Goal: Task Accomplishment & Management: Manage account settings

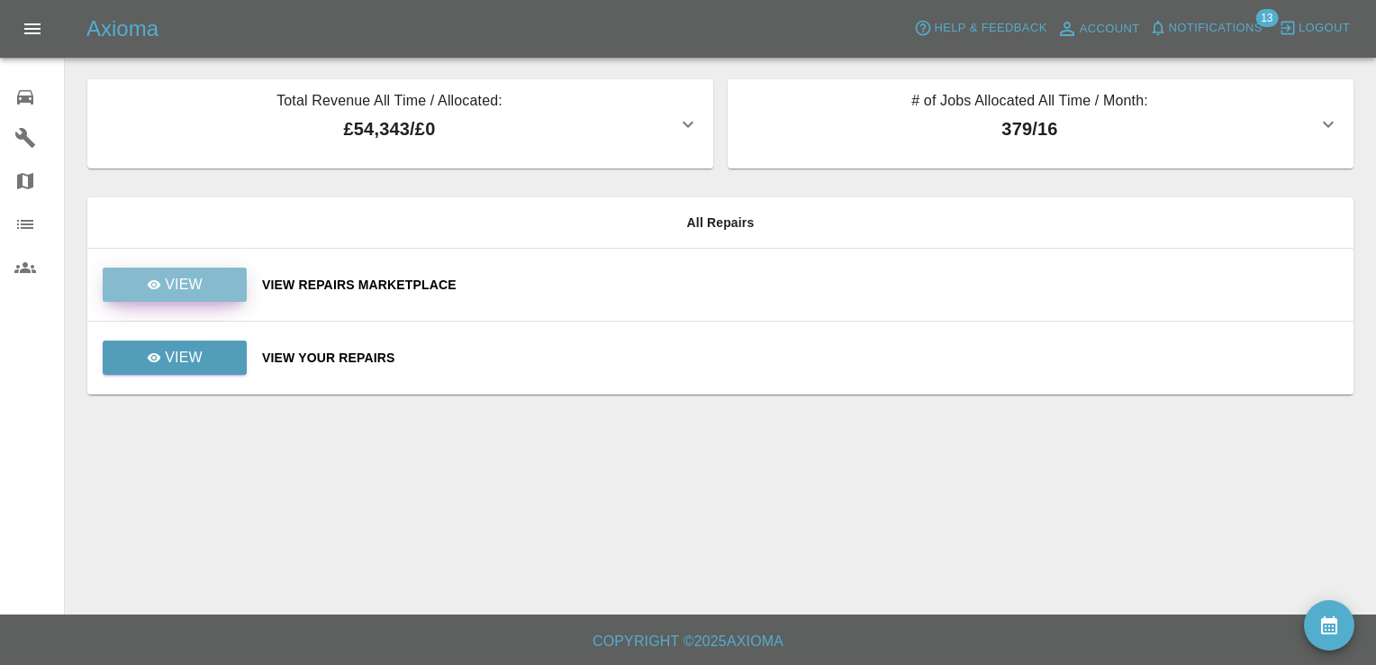
click at [192, 281] on p "View" at bounding box center [184, 285] width 38 height 22
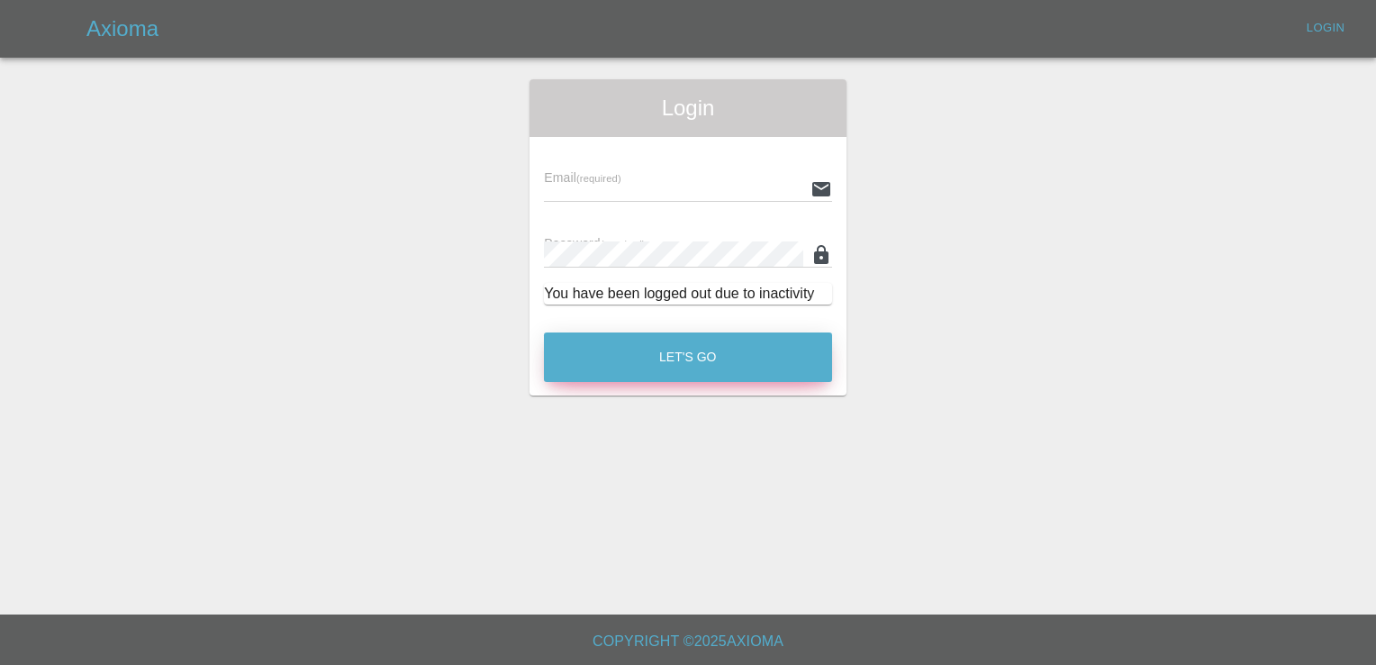
type input "[EMAIL_ADDRESS][DOMAIN_NAME]"
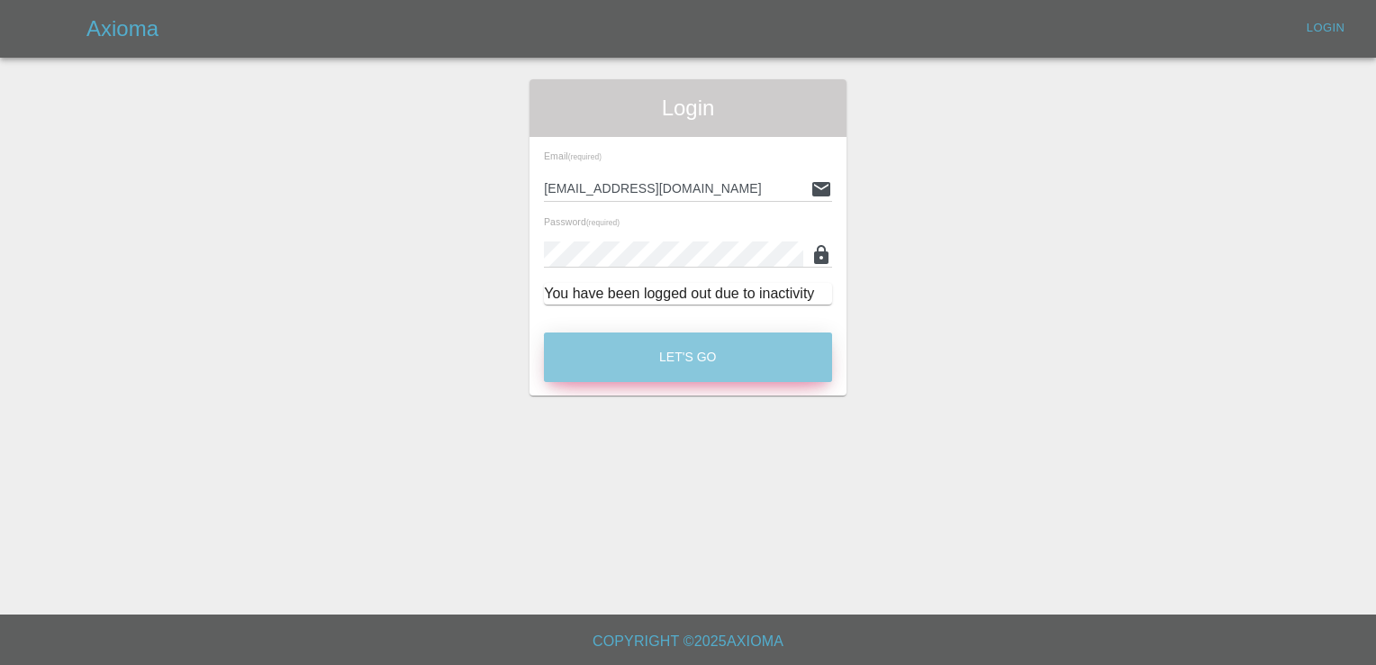
click at [675, 341] on button "Let's Go" at bounding box center [688, 357] width 288 height 50
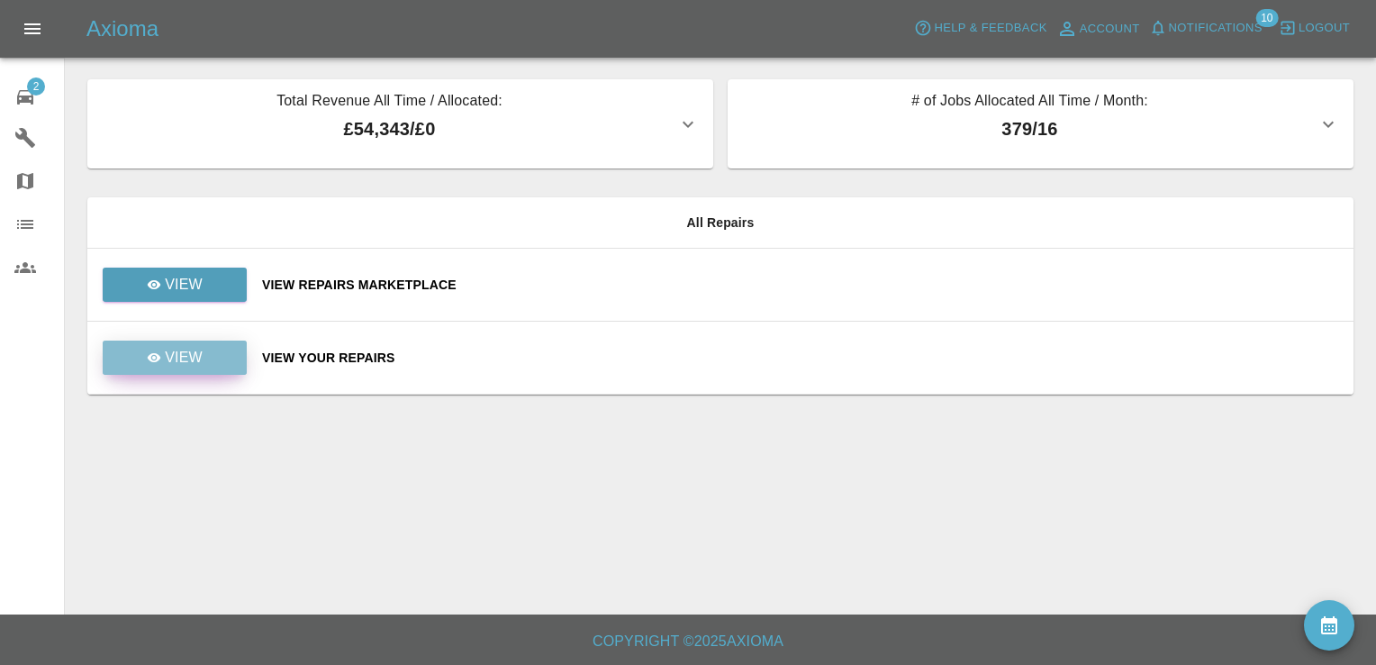
click at [194, 362] on p "View" at bounding box center [184, 358] width 38 height 22
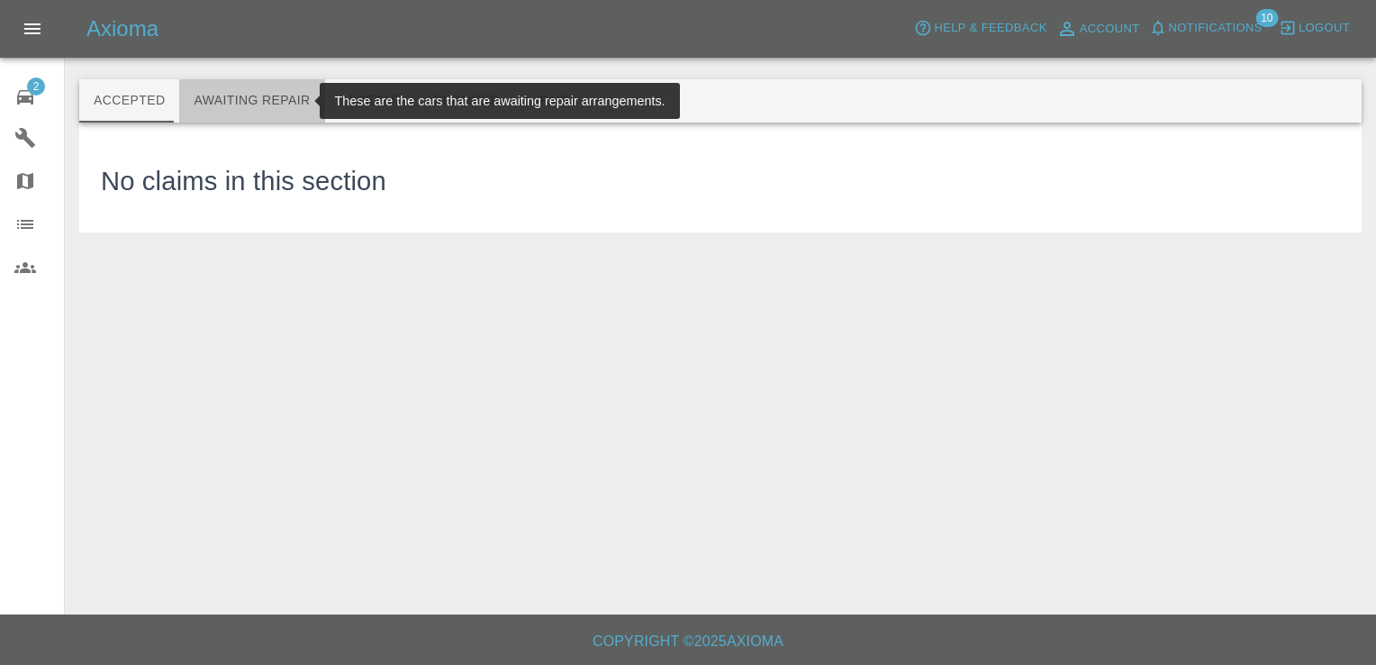
click at [256, 97] on button "Awaiting Repair" at bounding box center [251, 100] width 145 height 43
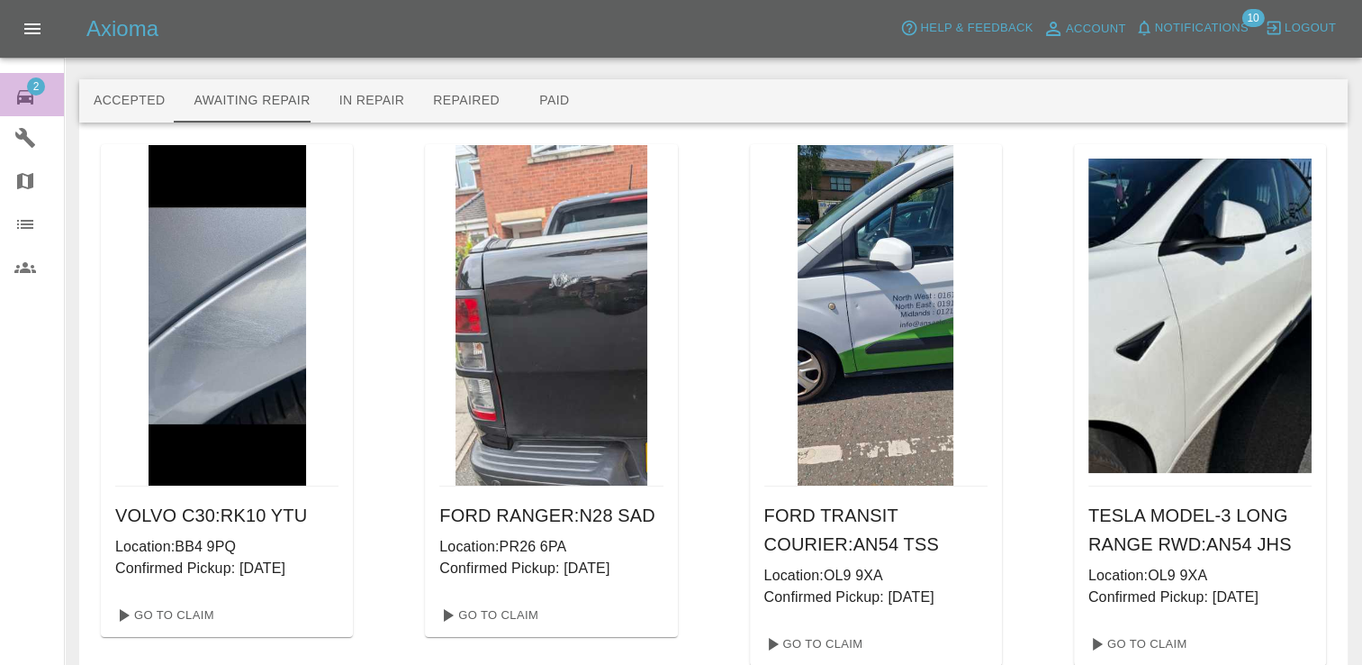
click at [36, 80] on span "2" at bounding box center [36, 86] width 18 height 18
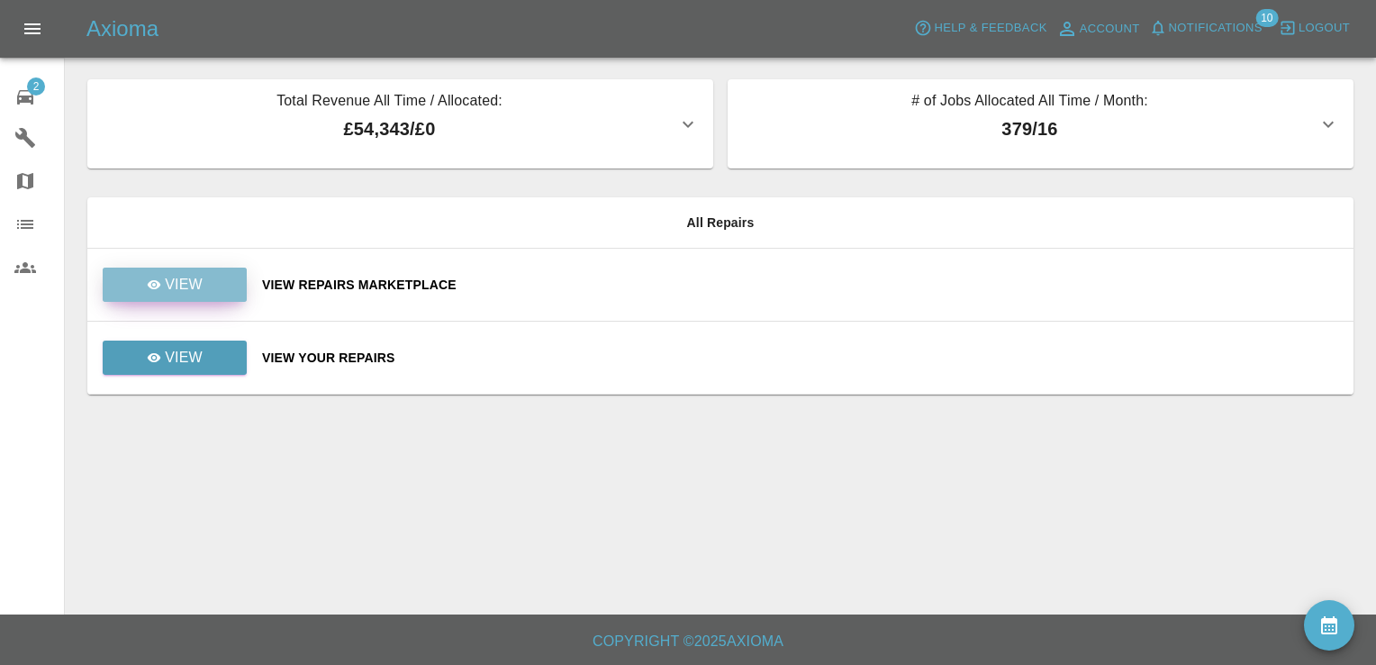
click at [196, 281] on p "View" at bounding box center [184, 285] width 38 height 22
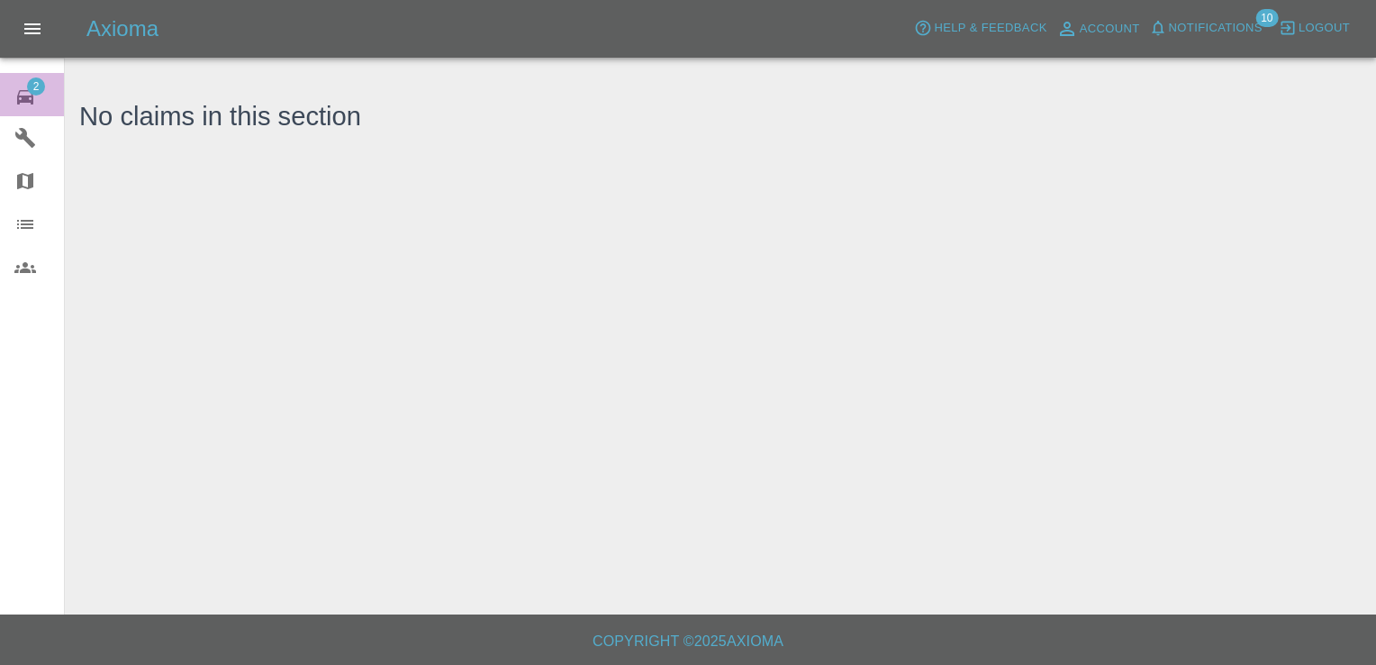
click at [22, 97] on icon at bounding box center [25, 97] width 16 height 14
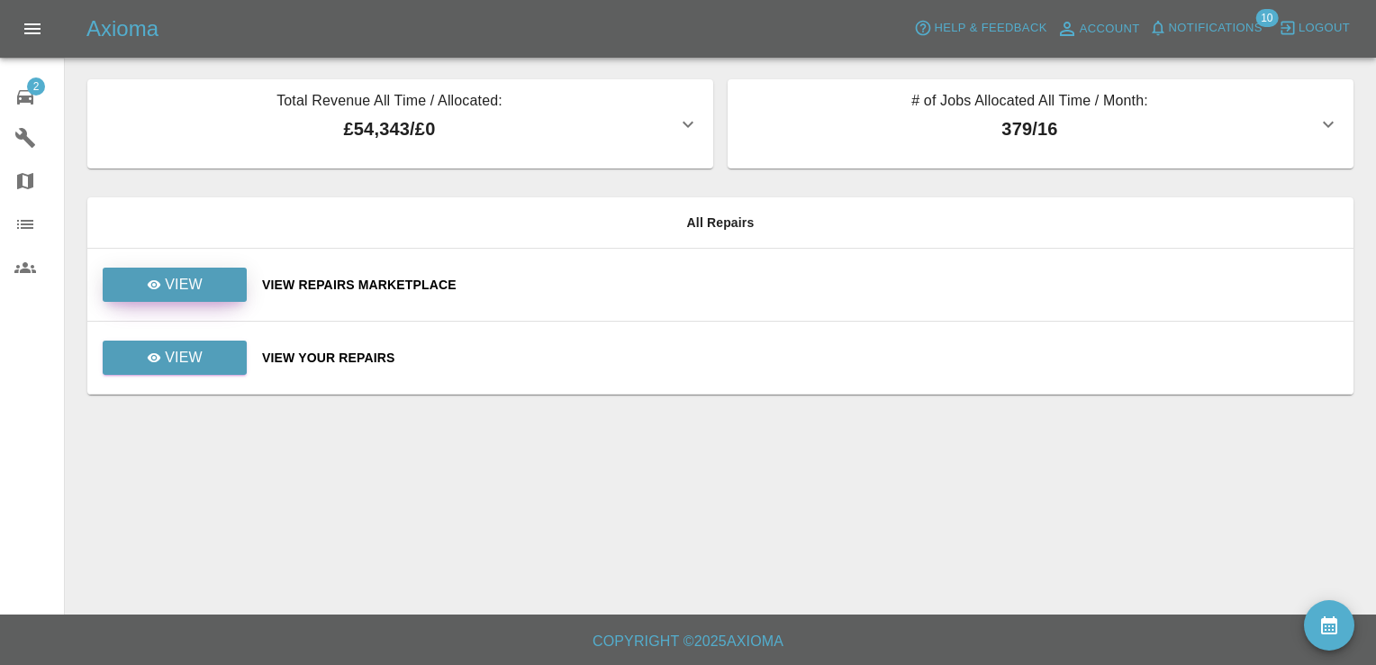
click at [191, 277] on p "View" at bounding box center [184, 285] width 38 height 22
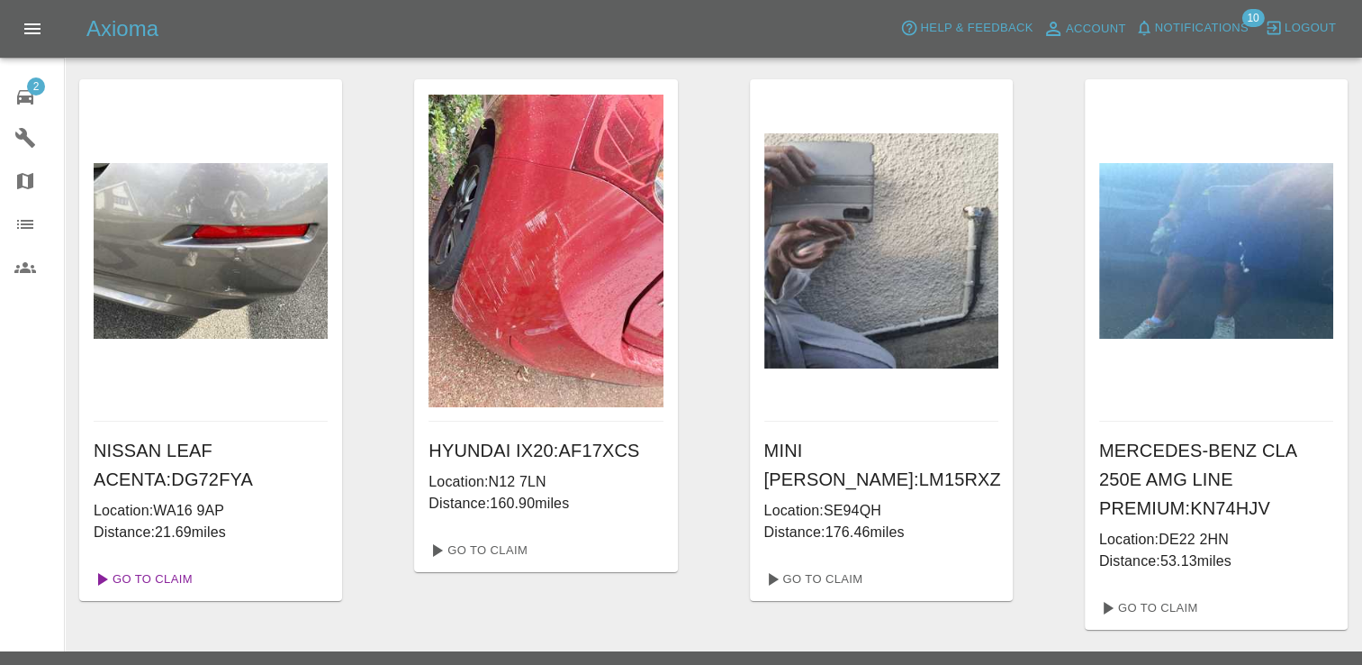
click at [173, 590] on link "Go To Claim" at bounding box center [141, 579] width 111 height 29
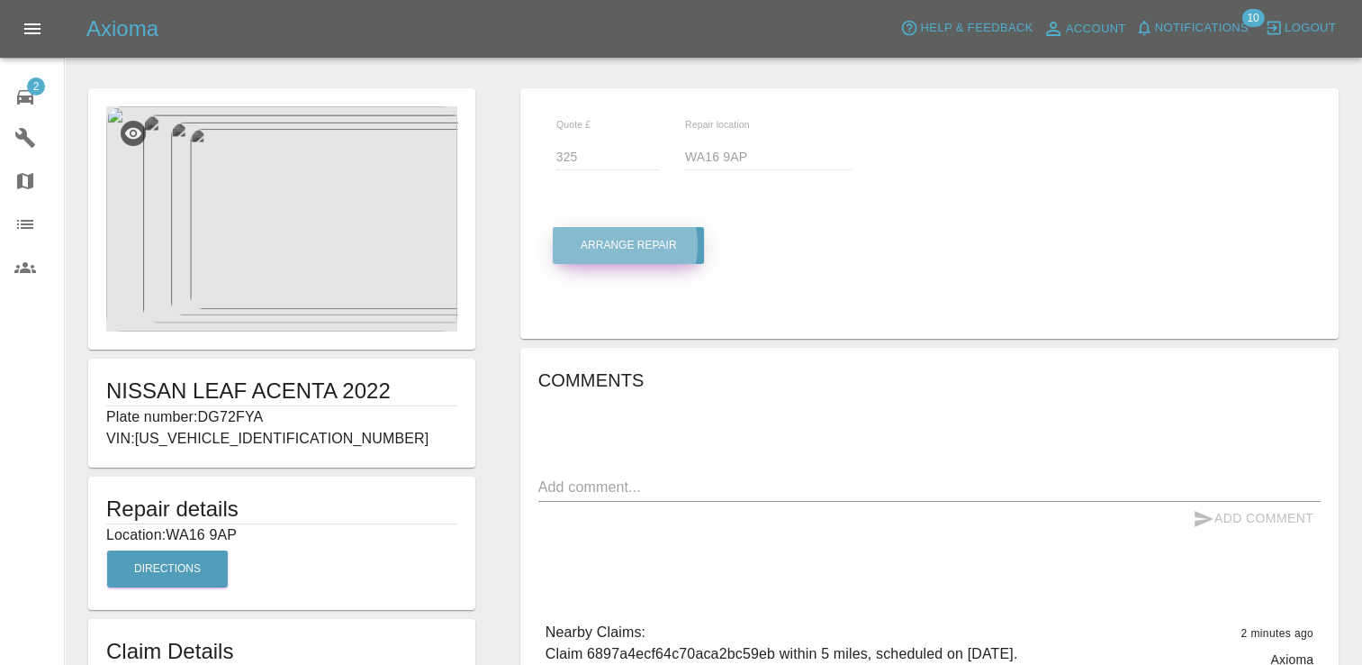
click at [603, 245] on button "Arrange Repair" at bounding box center [628, 245] width 151 height 37
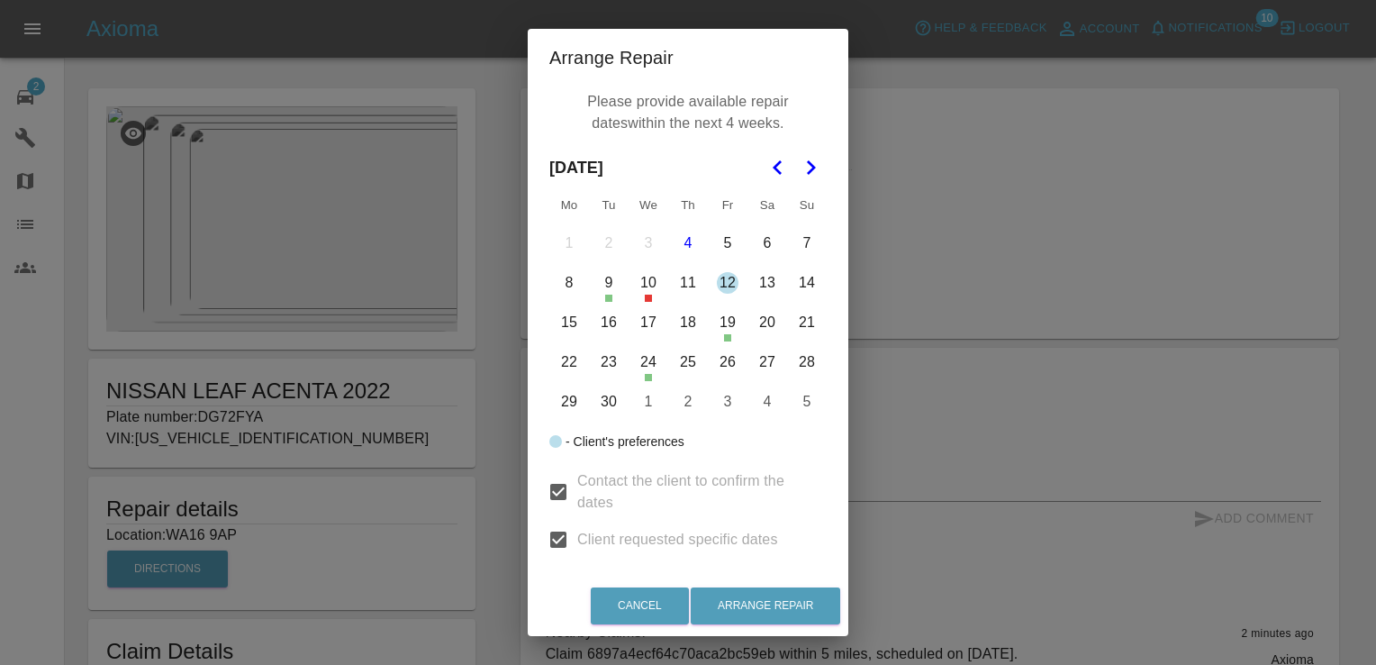
click at [760, 321] on button "20" at bounding box center [767, 322] width 38 height 38
click at [561, 362] on button "22" at bounding box center [569, 362] width 38 height 38
click at [602, 364] on button "23" at bounding box center [609, 362] width 38 height 38
click at [638, 364] on button "24" at bounding box center [648, 362] width 38 height 38
click at [669, 366] on button "25" at bounding box center [688, 362] width 38 height 38
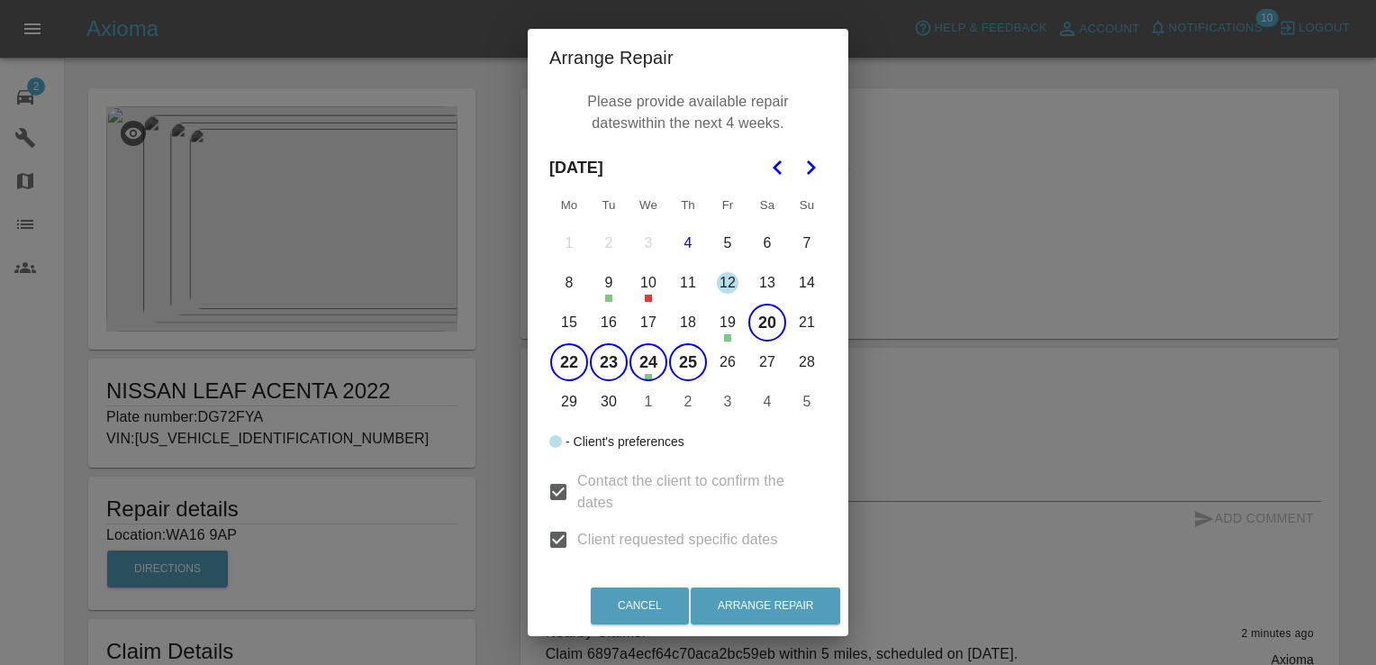
click at [729, 360] on button "26" at bounding box center [728, 362] width 38 height 38
click at [769, 322] on button "20" at bounding box center [767, 322] width 38 height 38
click at [558, 403] on button "29" at bounding box center [569, 402] width 38 height 38
click at [558, 326] on button "15" at bounding box center [569, 322] width 38 height 38
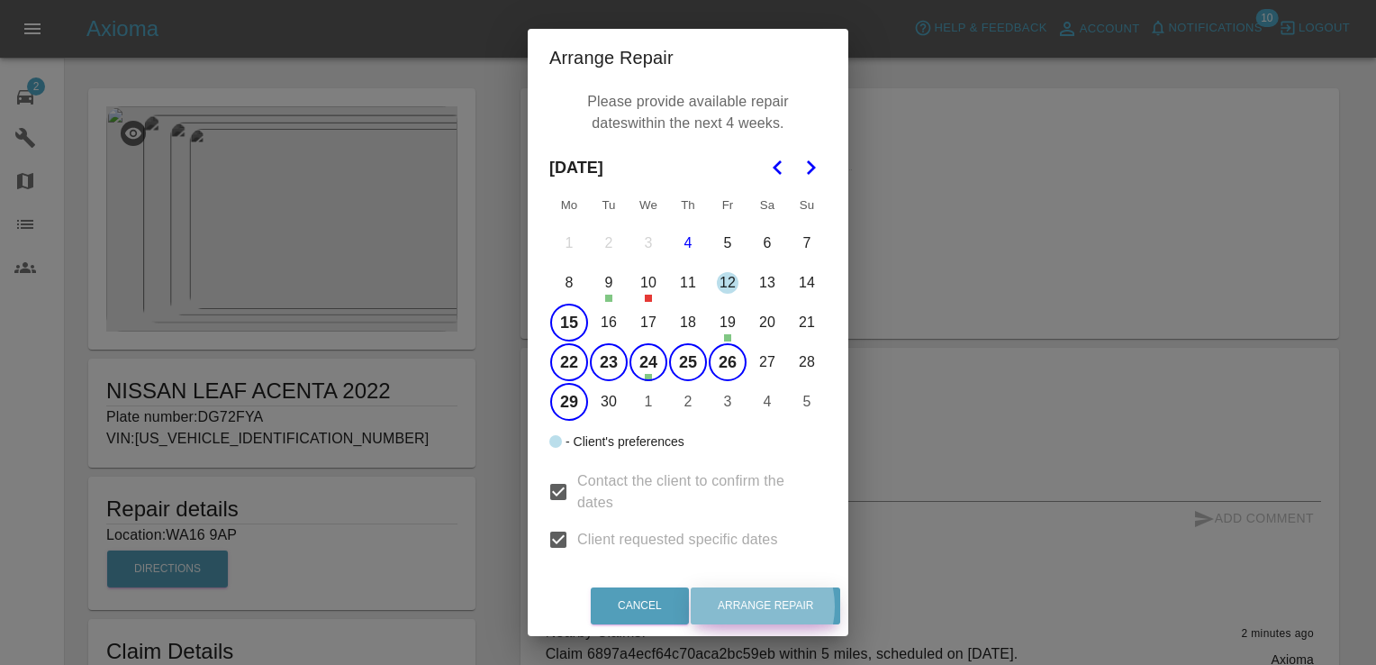
click at [763, 606] on button "Arrange Repair" at bounding box center [765, 605] width 149 height 37
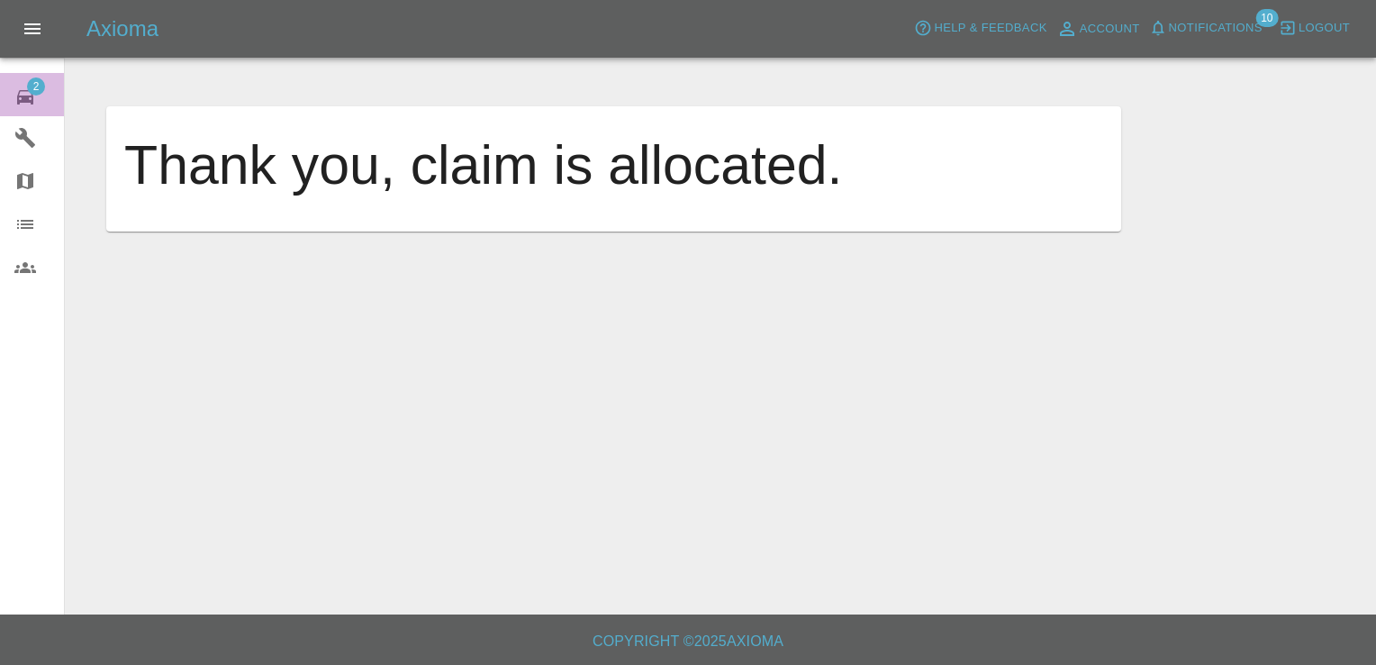
click at [34, 76] on link "2 Repair home" at bounding box center [32, 94] width 64 height 43
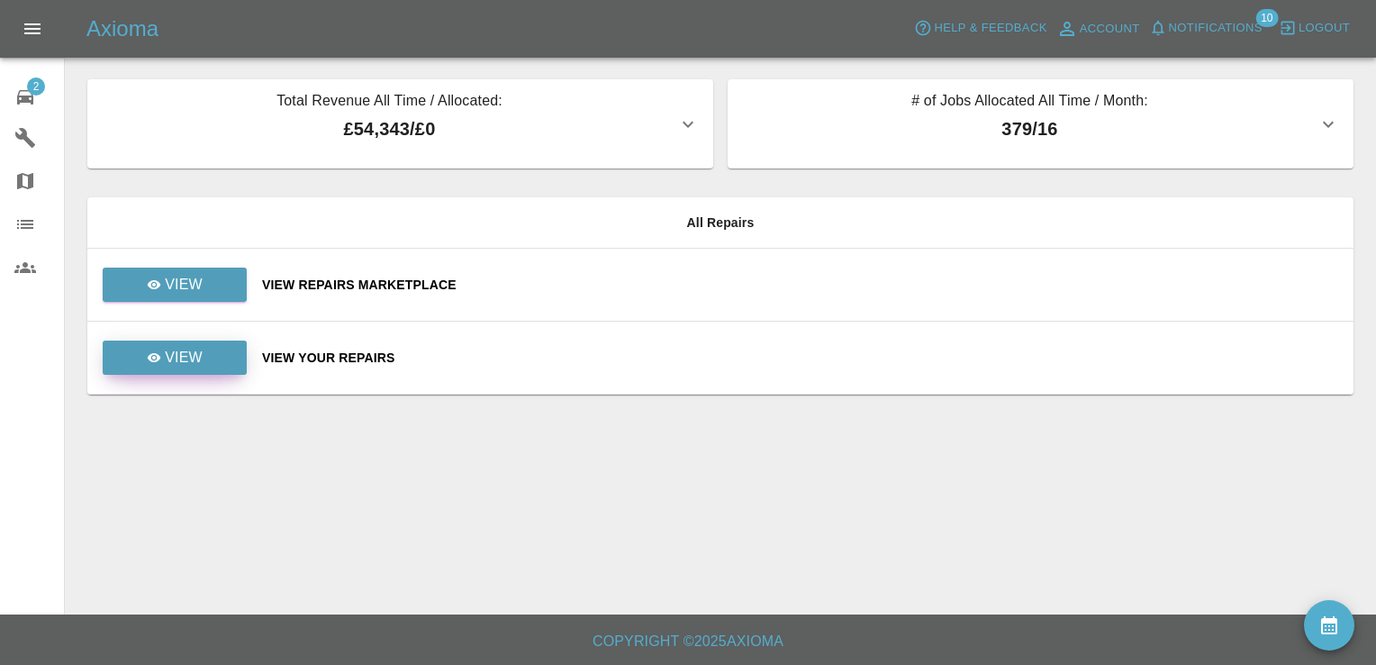
click at [206, 364] on link "View" at bounding box center [175, 357] width 144 height 34
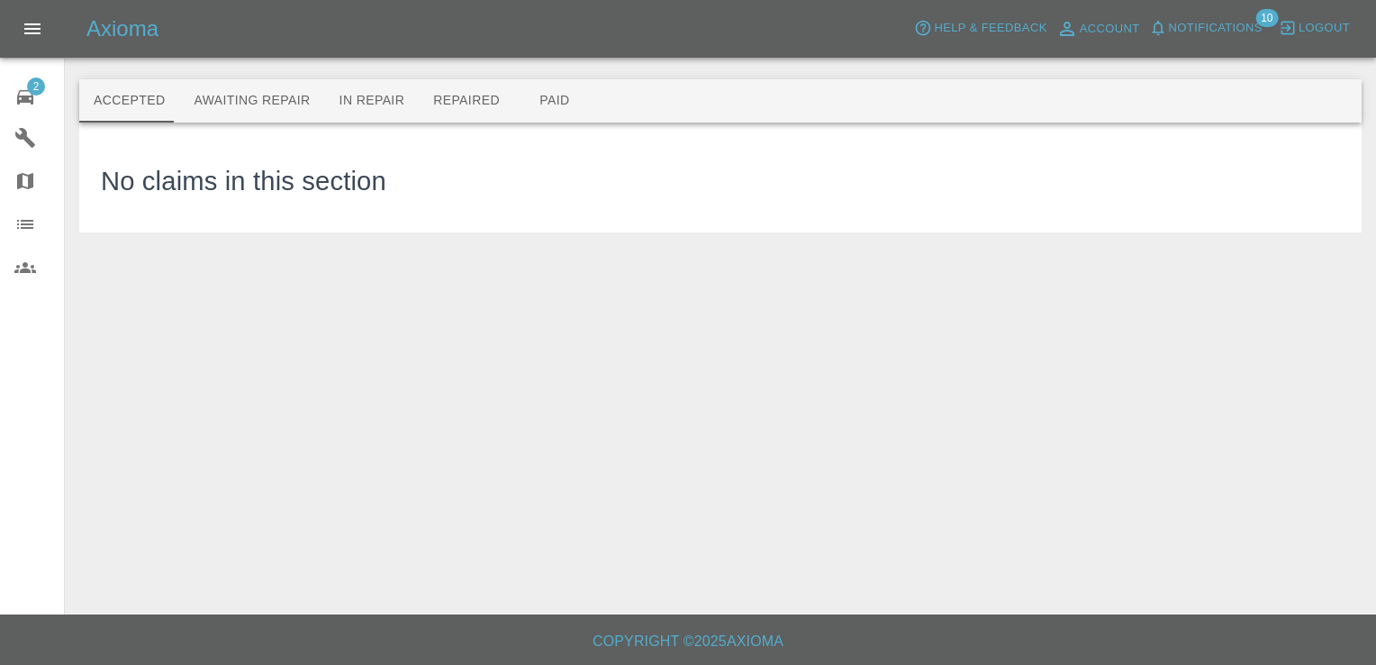
click at [36, 93] on span "2" at bounding box center [36, 86] width 18 height 18
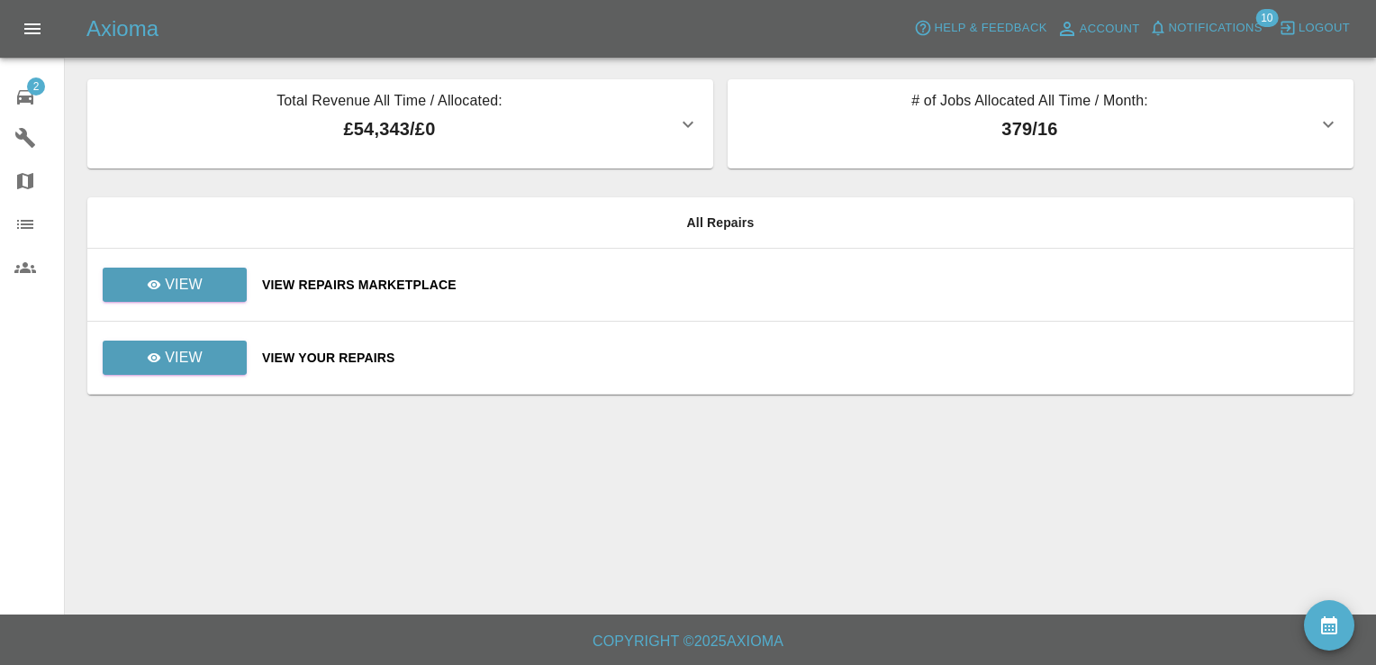
click at [180, 255] on td "View" at bounding box center [167, 285] width 160 height 73
click at [169, 284] on p "View" at bounding box center [184, 285] width 38 height 22
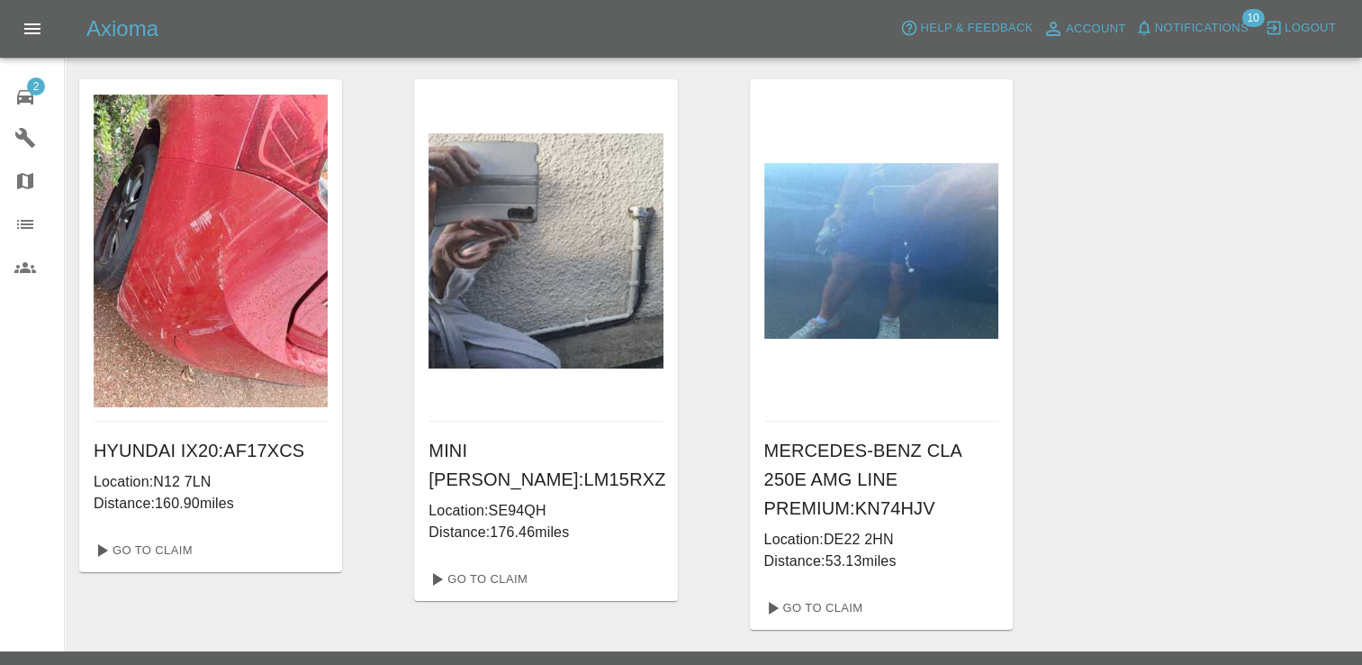
click at [1275, 505] on div "HYUNDAI IX20 : AF17XCS Location: N12 7LN Distance: 160.90 miles Go To Claim MIN…" at bounding box center [713, 354] width 1269 height 550
click at [34, 85] on span "2" at bounding box center [36, 86] width 18 height 18
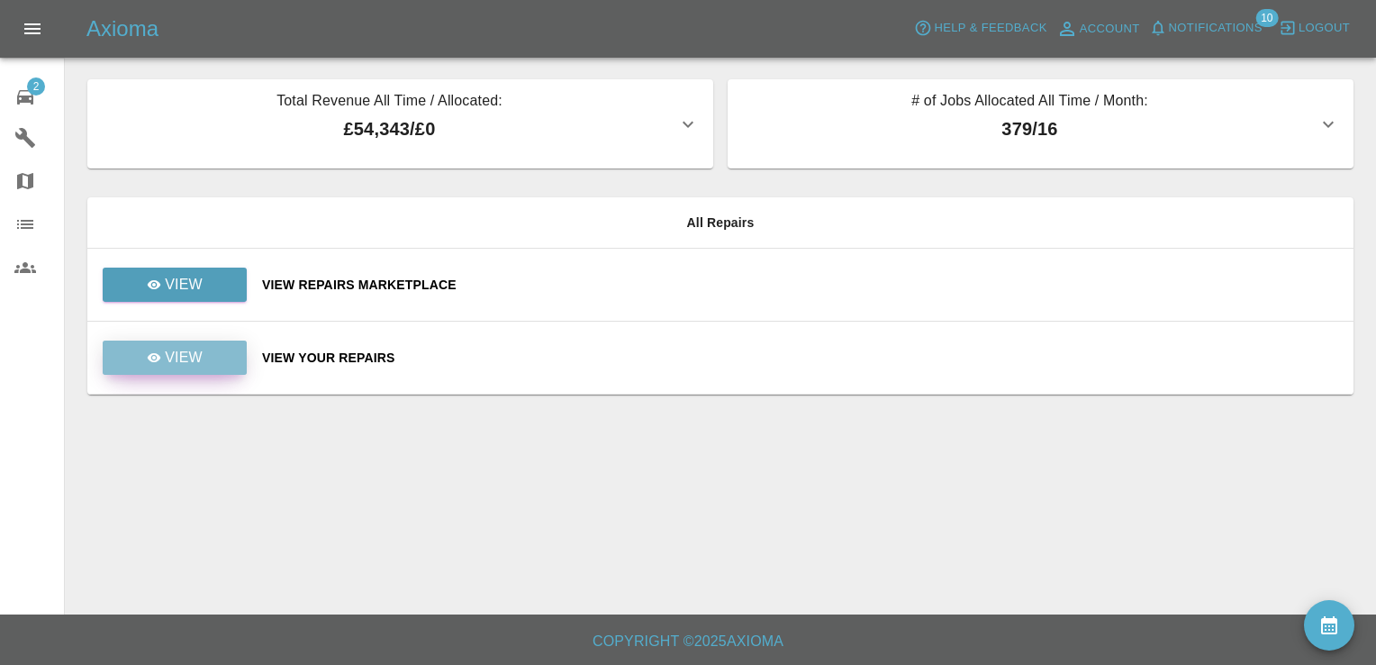
click at [184, 367] on p "View" at bounding box center [184, 358] width 38 height 22
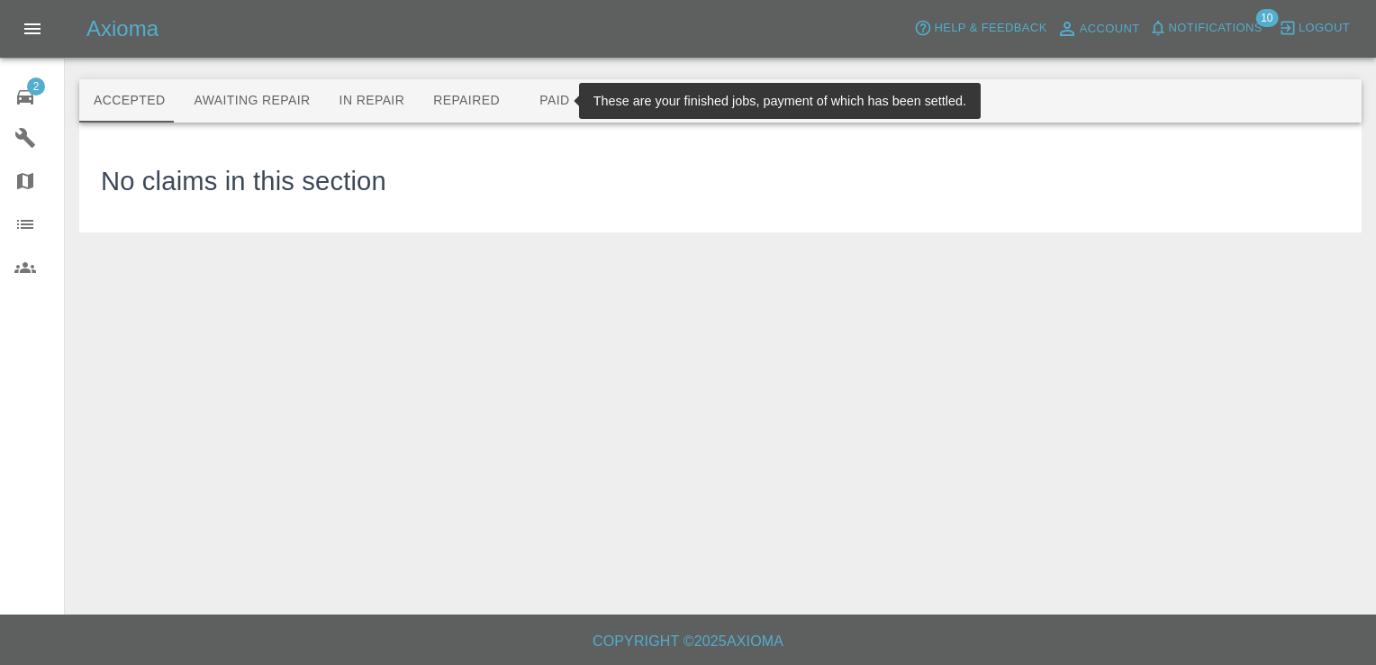
click at [526, 103] on button "Paid" at bounding box center [554, 100] width 81 height 43
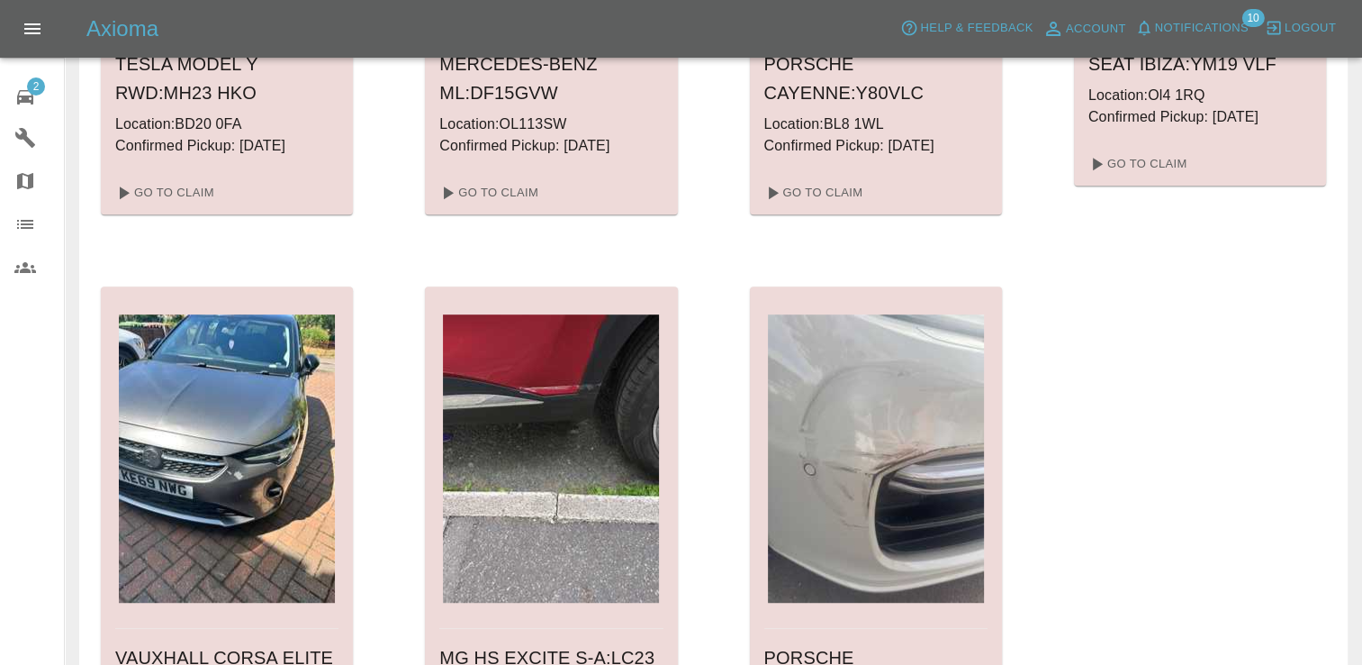
scroll to position [1310, 0]
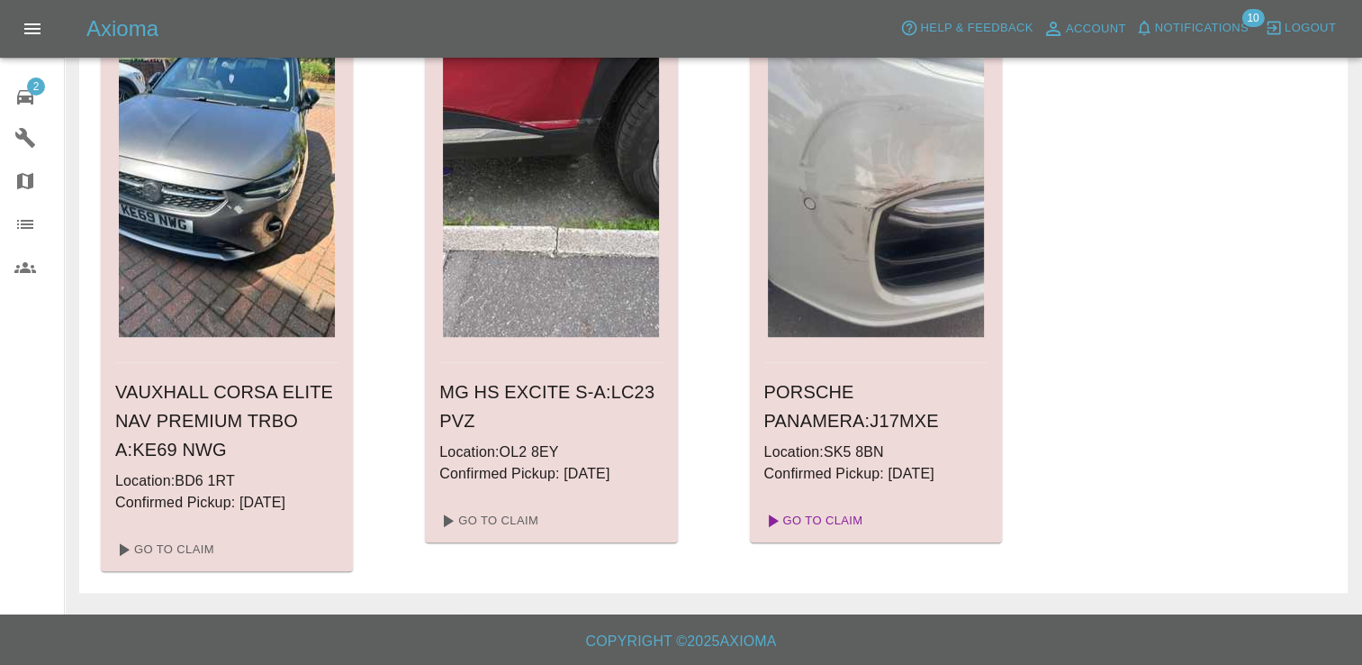
click at [818, 519] on link "Go To Claim" at bounding box center [812, 520] width 111 height 29
